Goal: Task Accomplishment & Management: Use online tool/utility

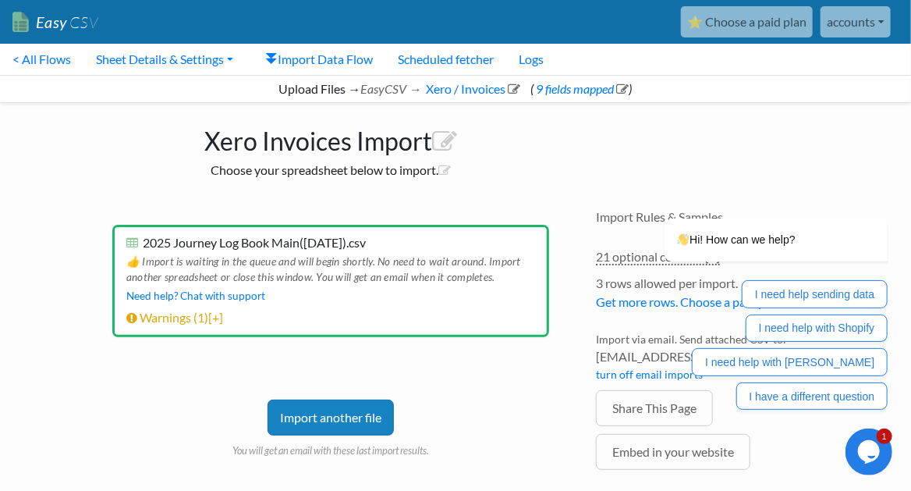
click at [867, 445] on icon "Chat widget" at bounding box center [868, 450] width 22 height 23
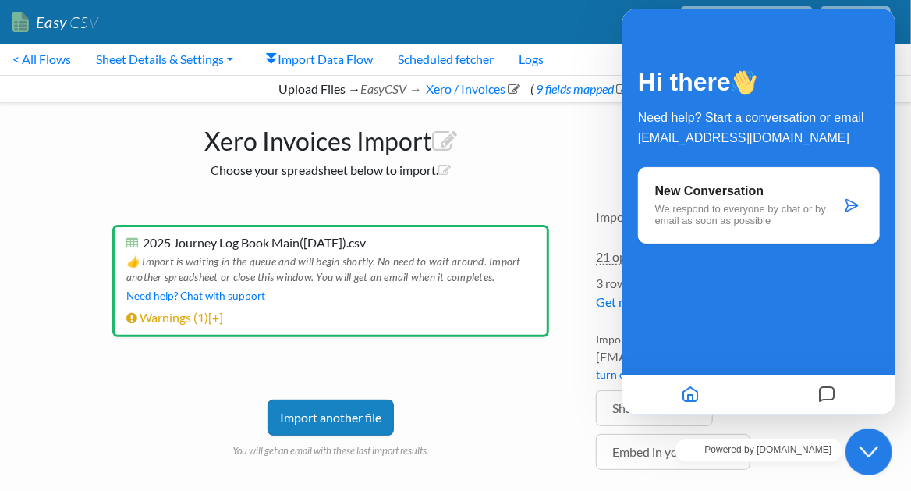
click at [834, 215] on p "We respond to everyone by chat or by email as soon as possible" at bounding box center [747, 214] width 186 height 23
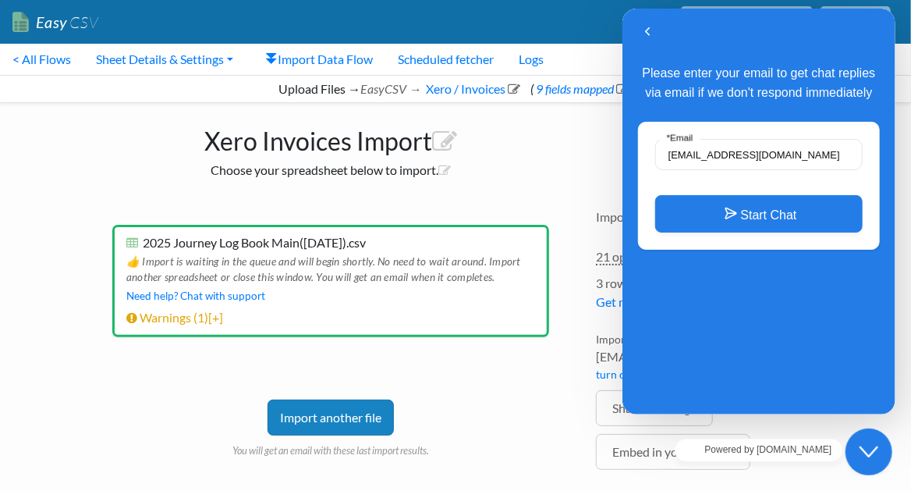
click at [582, 144] on div "Xero Invoices Import Choose your spreadsheet below to import. Drag & drop CSV h…" at bounding box center [455, 317] width 749 height 429
click at [654, 34] on button "Back" at bounding box center [646, 31] width 25 height 23
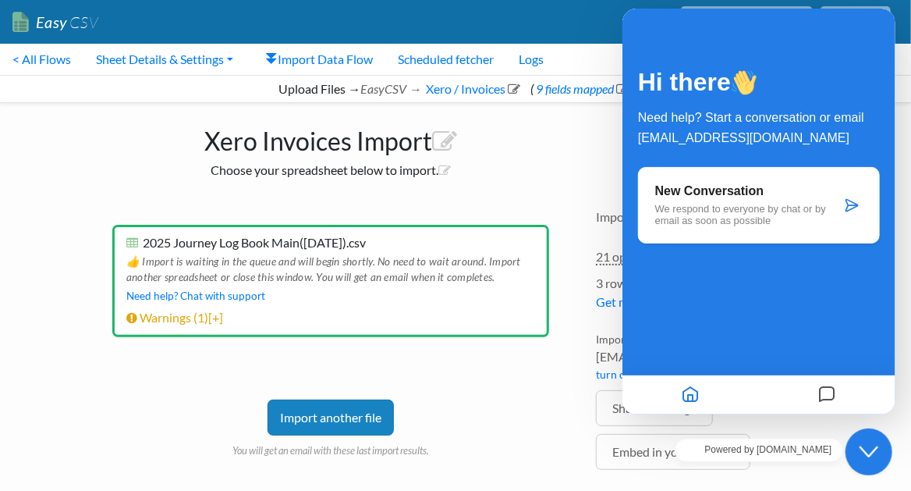
click at [661, 37] on div "Hi there Need help? Start a conversation or email [EMAIL_ADDRESS][DOMAIN_NAME] …" at bounding box center [758, 212] width 273 height 406
click at [585, 307] on div "Import Rules & Samples 21 optional columns [+] Col Header Value Options Booking…" at bounding box center [705, 362] width 250 height 338
click at [529, 452] on div "Email to receive import results (required) : [EMAIL_ADDRESS][DOMAIN_NAME] x 202…" at bounding box center [331, 347] width 468 height 277
click at [626, 409] on div at bounding box center [690, 395] width 136 height 30
click at [662, 403] on div at bounding box center [690, 395] width 136 height 30
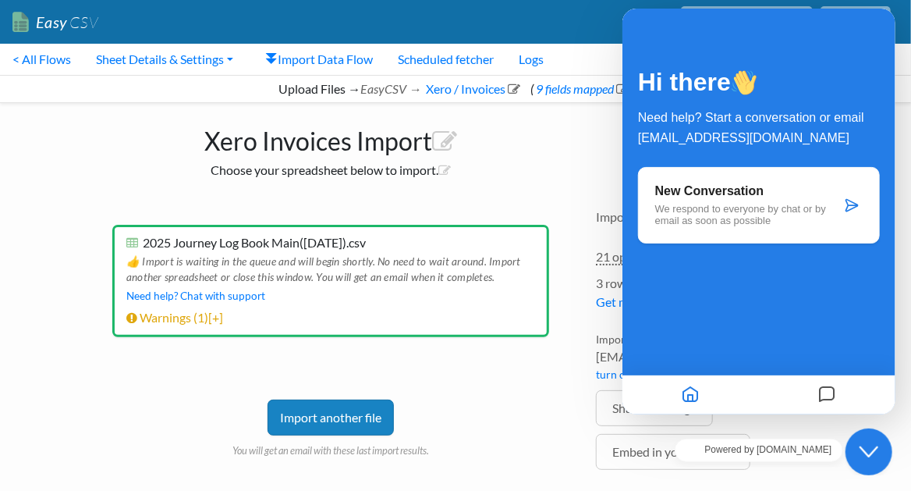
click at [683, 400] on icon "Home" at bounding box center [690, 395] width 19 height 30
click at [529, 200] on div "Drag & drop CSV here or Choose file from computer Choose Google Sheet Email to …" at bounding box center [330, 362] width 499 height 338
click at [527, 201] on div "Drag & drop CSV here or Choose file from computer Choose Google Sheet Email to …" at bounding box center [330, 362] width 499 height 338
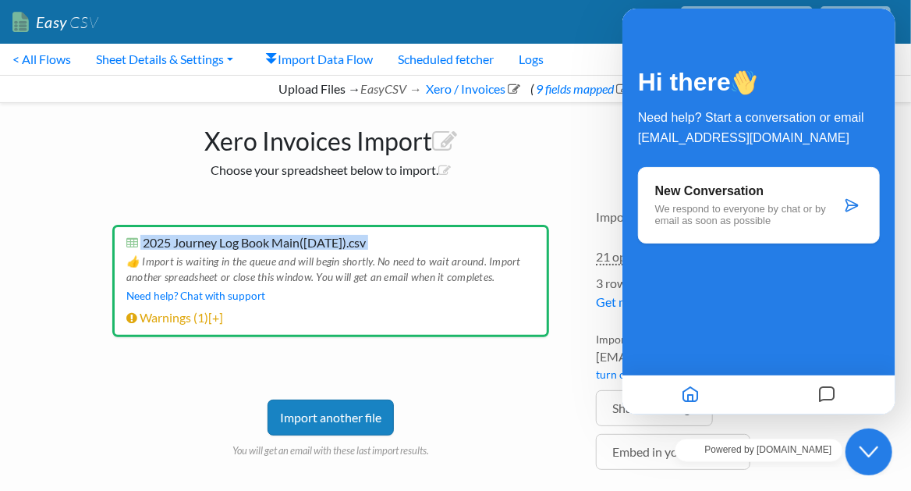
click at [527, 201] on div "Drag & drop CSV here or Choose file from computer Choose Google Sheet Email to …" at bounding box center [330, 362] width 499 height 338
click at [525, 392] on div "Import another file You will get an email with these last import results." at bounding box center [330, 405] width 437 height 105
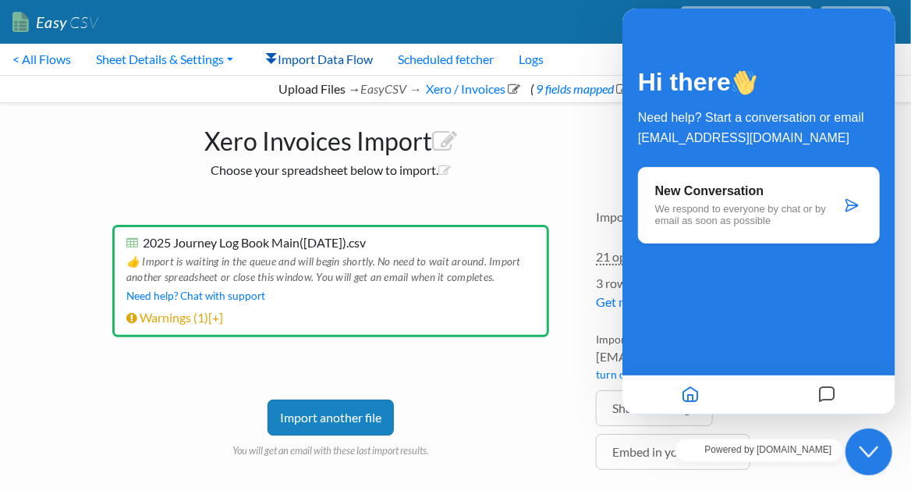
click at [356, 65] on link "Import Data Flow" at bounding box center [319, 59] width 132 height 31
